Goal: Task Accomplishment & Management: Use online tool/utility

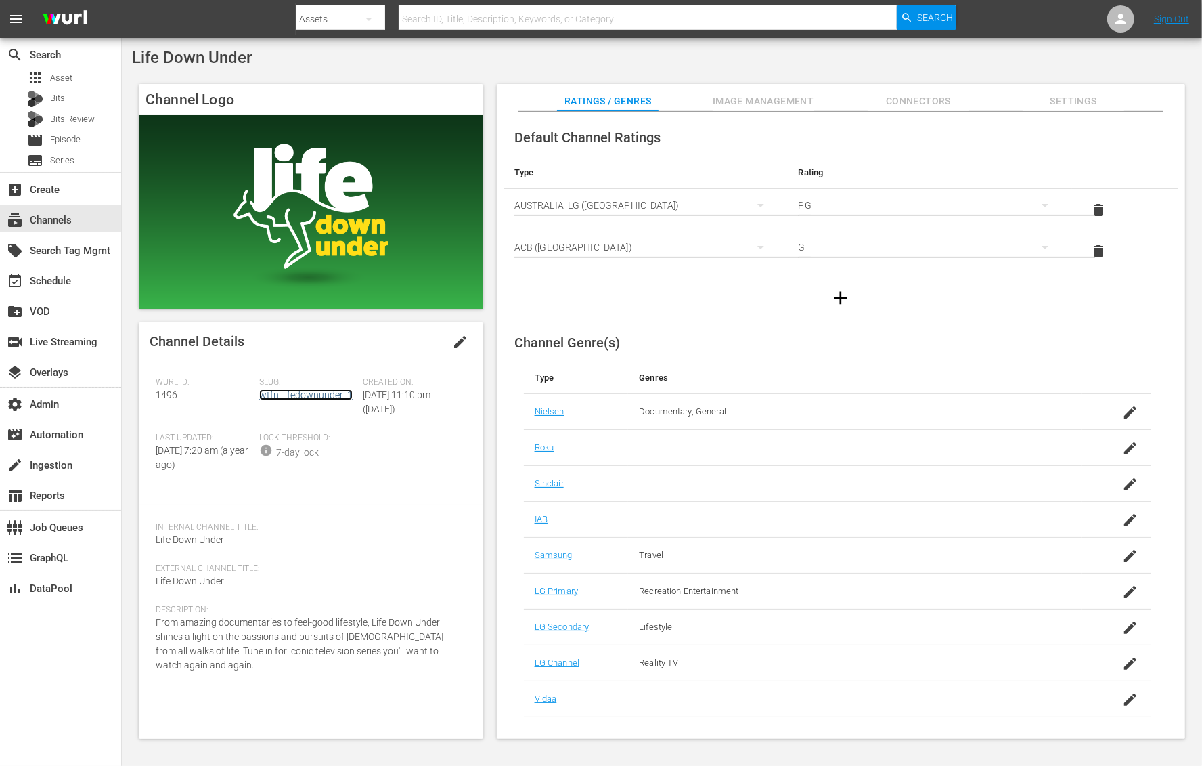
click at [329, 397] on link "wtfn_lifedownunder_1" at bounding box center [305, 394] width 93 height 11
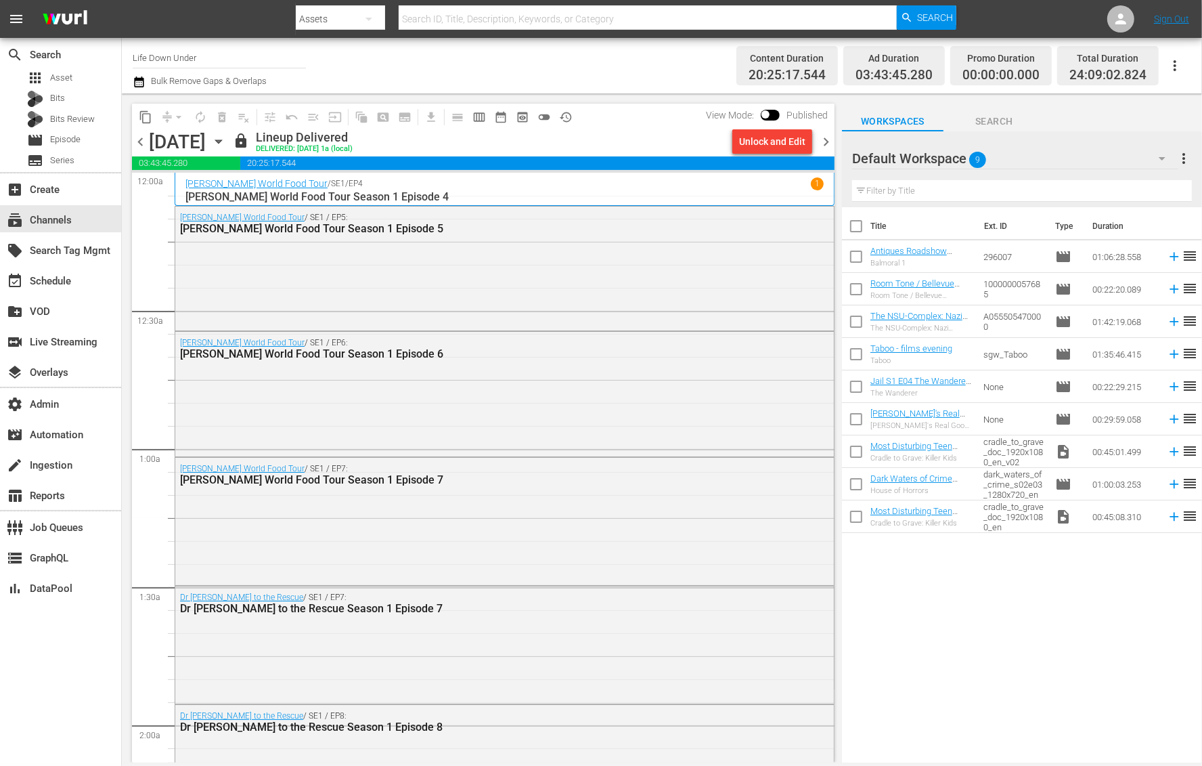
click at [955, 666] on div "Title Ext. ID Type Duration Antiques Roadshow UK - Balmoral 1 (S38E14) Balmoral…" at bounding box center [1022, 485] width 360 height 557
click at [963, 607] on div "Title Ext. ID Type Duration Antiques Roadshow UK - Balmoral 1 (S38E14) Balmoral…" at bounding box center [1022, 485] width 360 height 557
click at [823, 145] on span "chevron_right" at bounding box center [826, 141] width 17 height 17
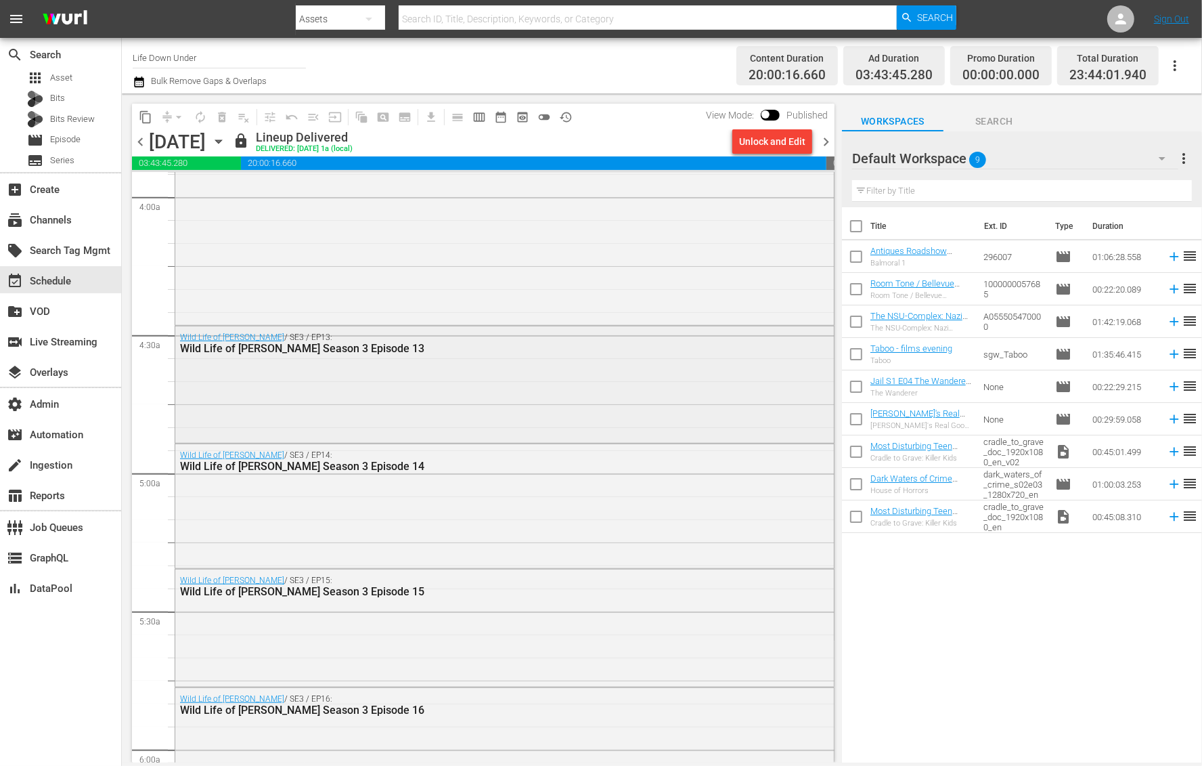
scroll to position [1136, 0]
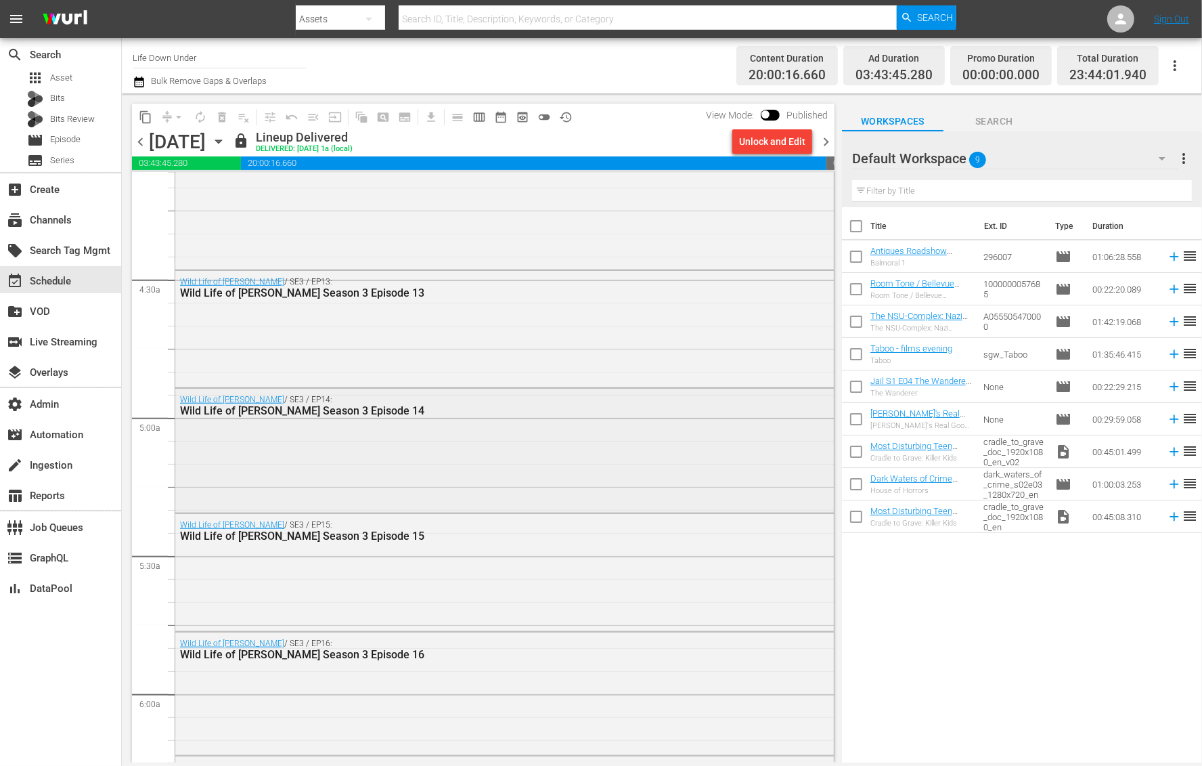
click at [545, 439] on div "Wild Life of [PERSON_NAME] / SE3 / EP14: Wild Life of [PERSON_NAME] Season 3 Ep…" at bounding box center [504, 449] width 659 height 121
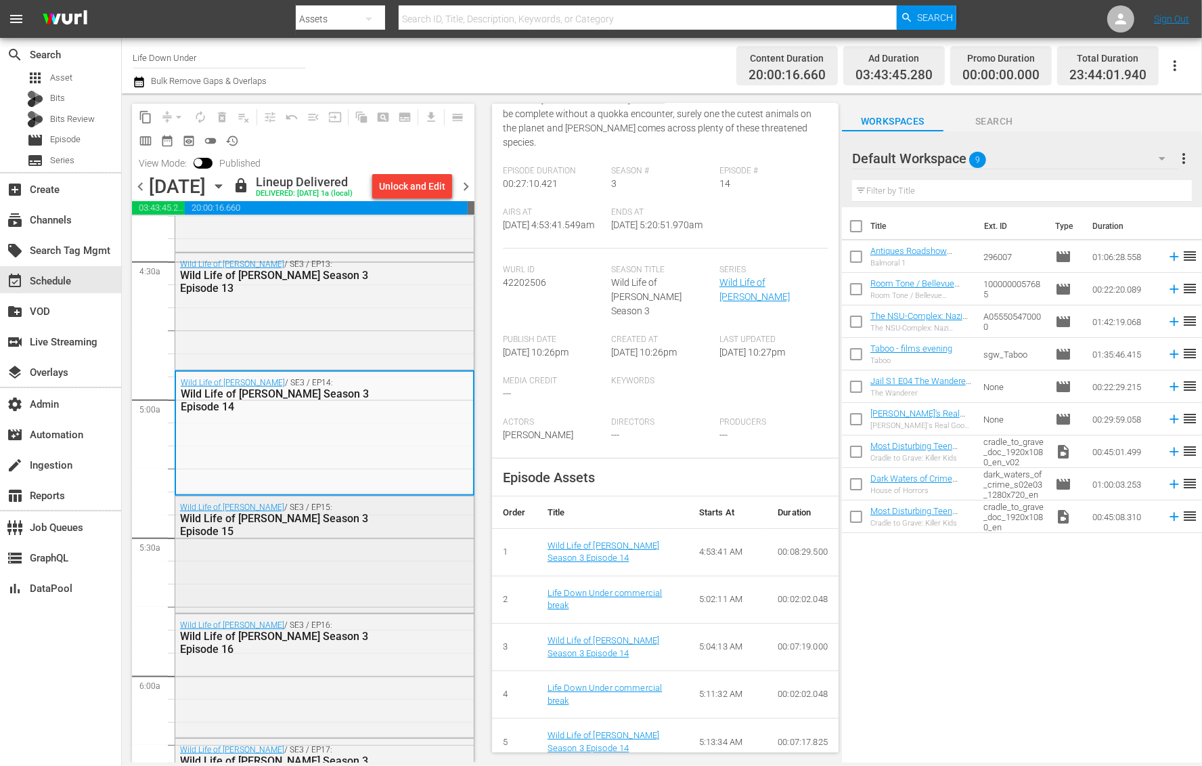
scroll to position [1199, 0]
click at [301, 715] on div "Wild Life of [PERSON_NAME] / SE3 / EP16: Wild Life of [PERSON_NAME] Season 3 Ep…" at bounding box center [324, 673] width 299 height 120
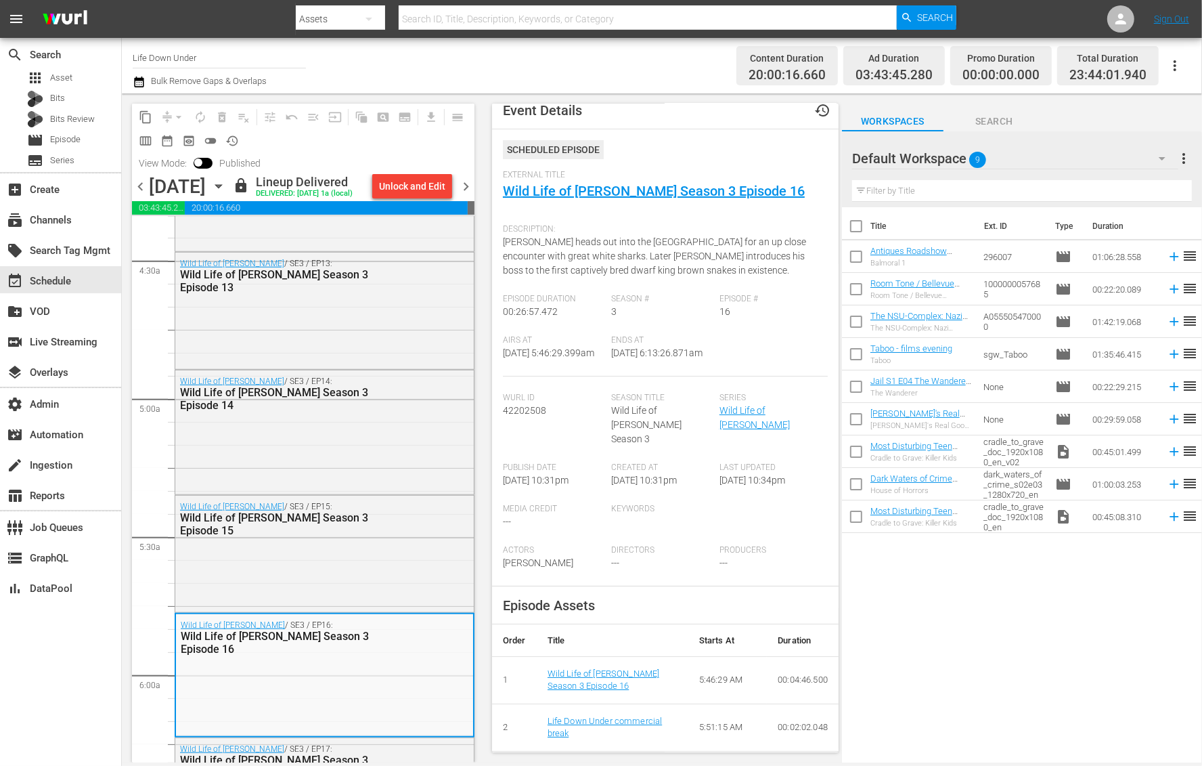
scroll to position [0, 0]
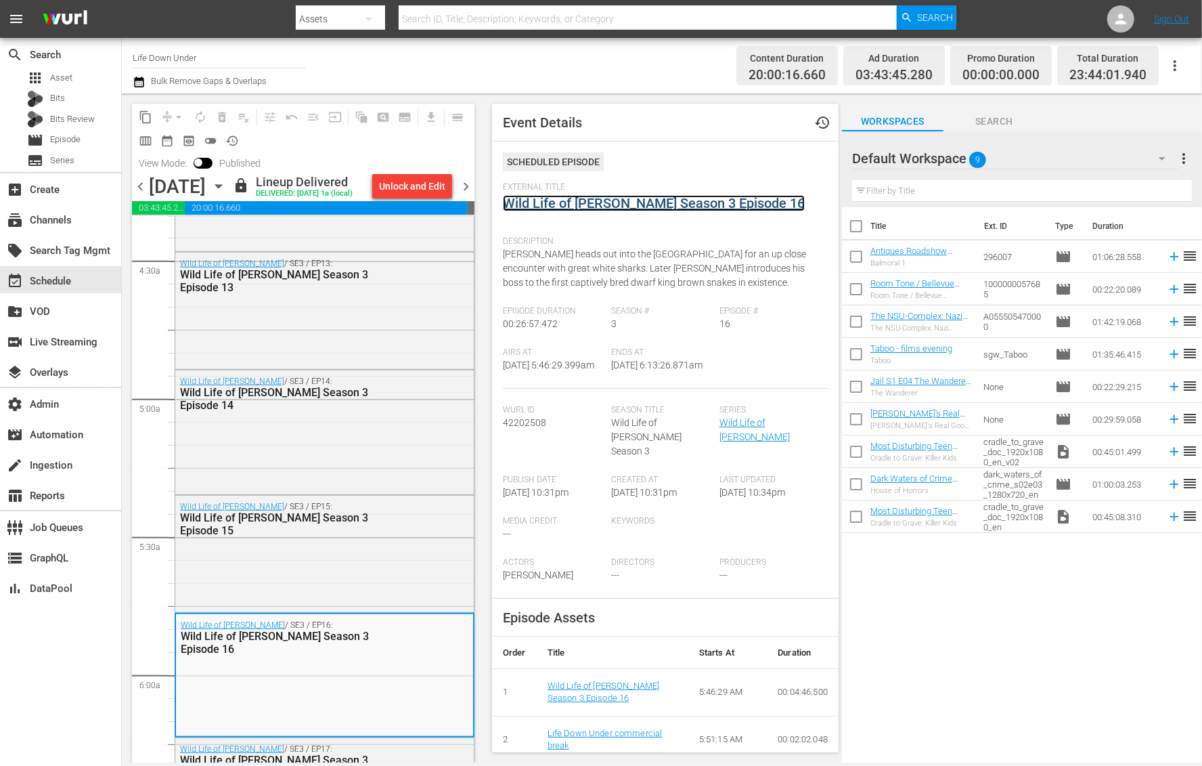
click at [595, 195] on link "Wild Life of [PERSON_NAME] Season 3 Episode 16" at bounding box center [654, 203] width 302 height 16
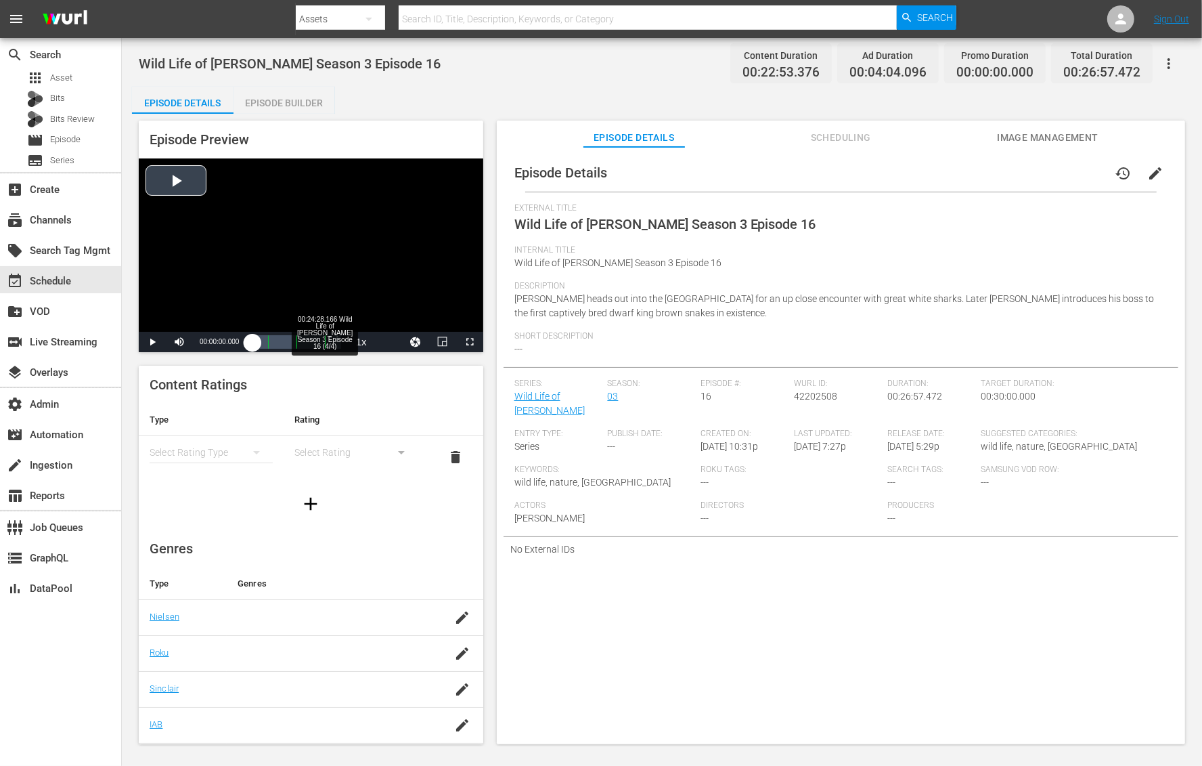
click at [332, 341] on div "Loaded : 0.43% 00:24:28.166 Wild Life of [PERSON_NAME] Season 3 Episode 16 (4/4…" at bounding box center [297, 342] width 88 height 14
click at [443, 342] on span "Video Player" at bounding box center [443, 342] width 0 height 0
